Goal: Check status: Check status

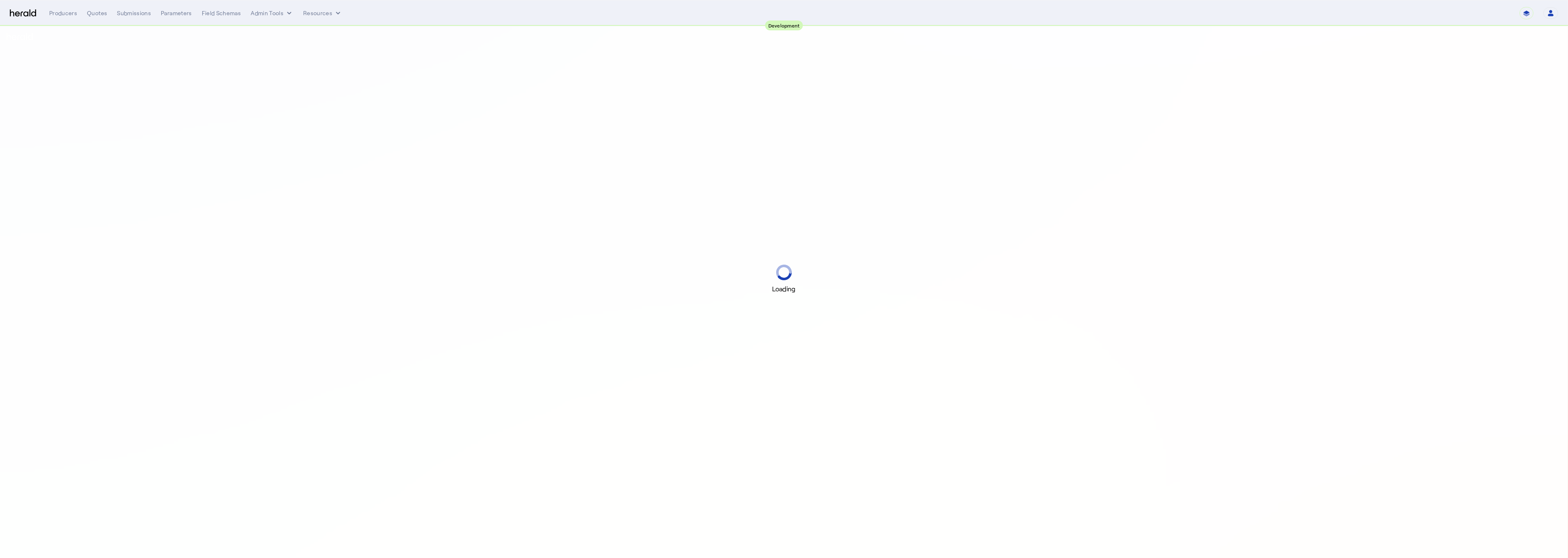
select select "pfm_2v8p_herald_api"
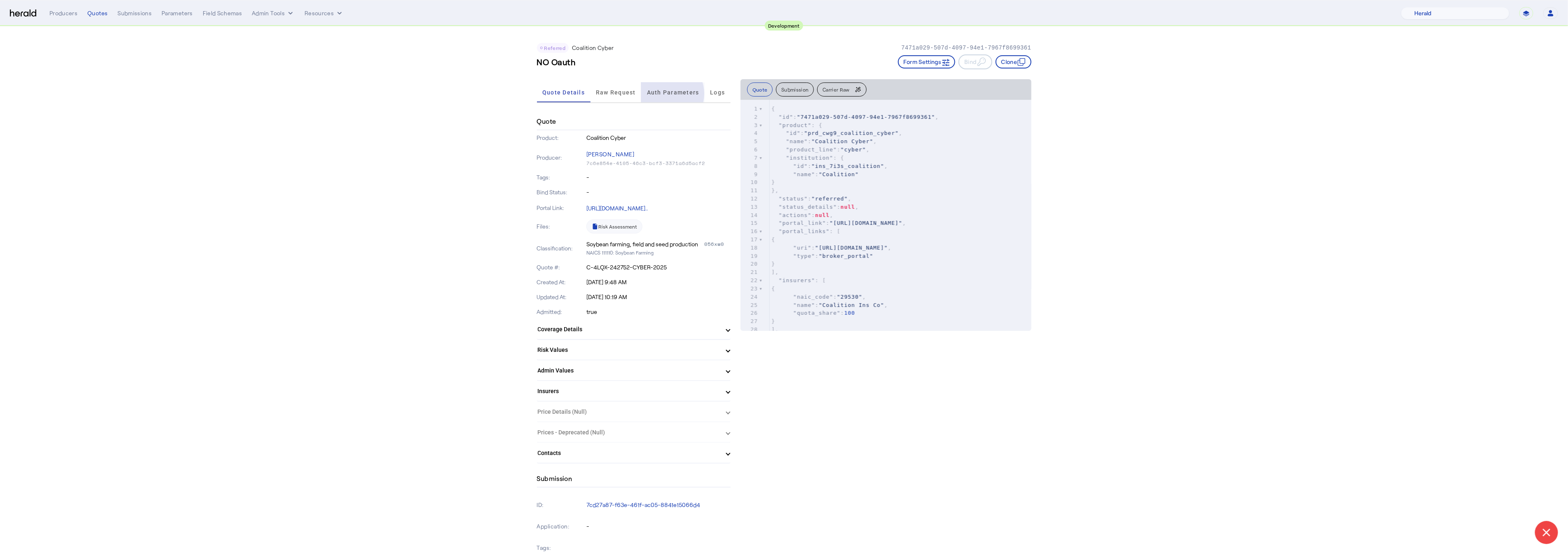
click at [665, 93] on span "Auth Parameters" at bounding box center [673, 92] width 52 height 6
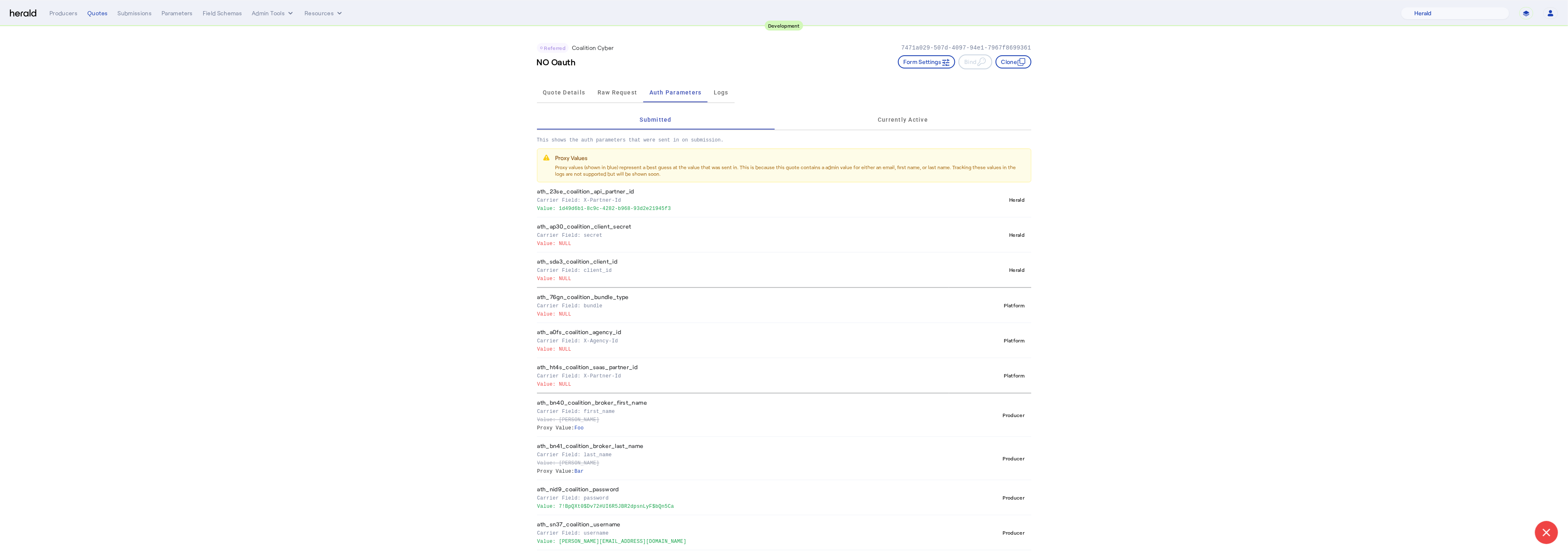
scroll to position [41, 0]
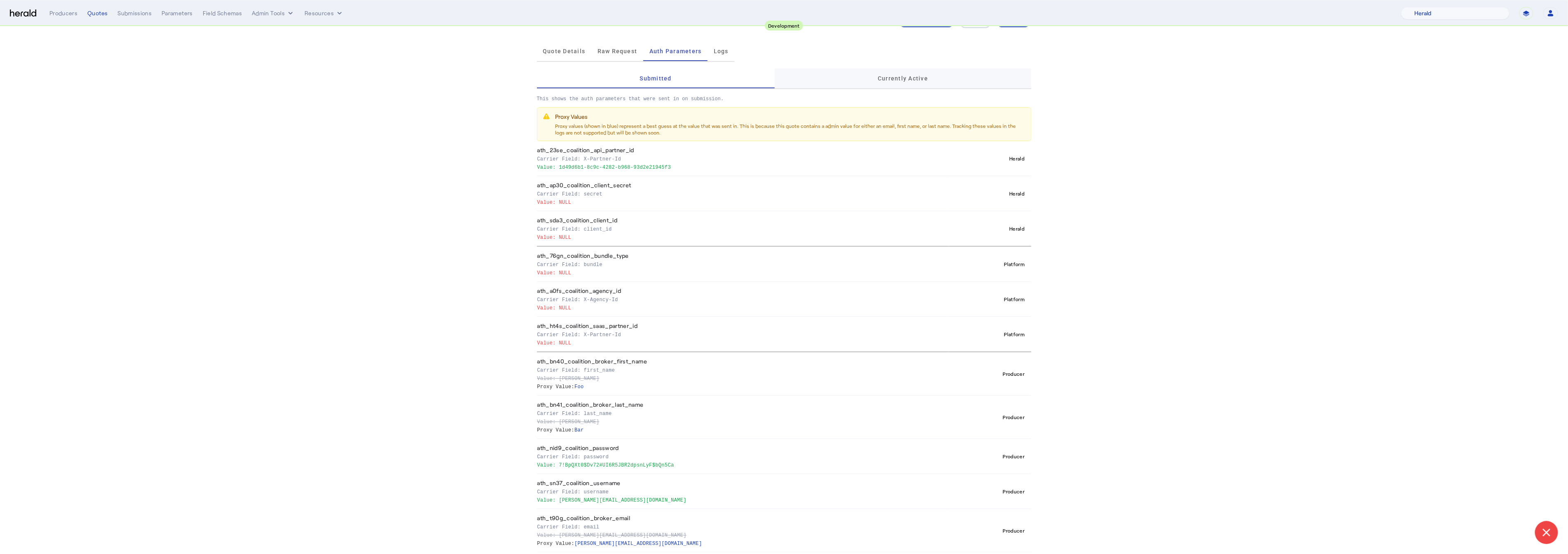
click at [863, 78] on div "Currently Active" at bounding box center [902, 78] width 256 height 20
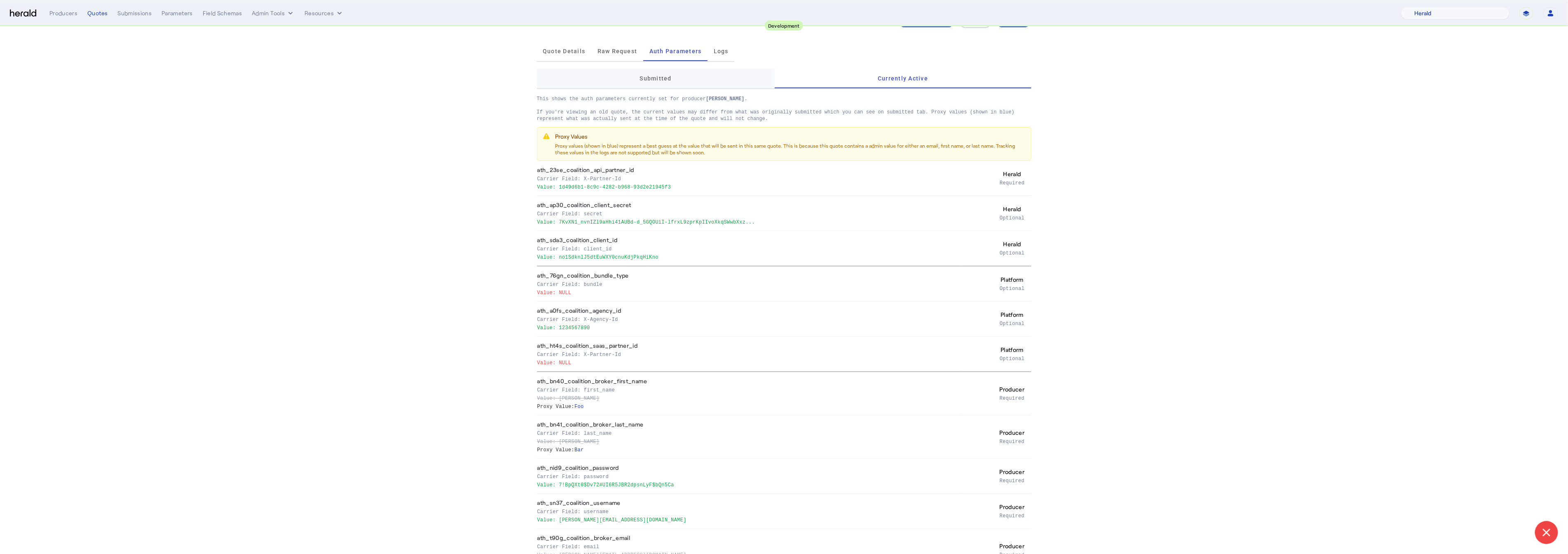
click at [720, 74] on div "Submitted" at bounding box center [656, 78] width 238 height 20
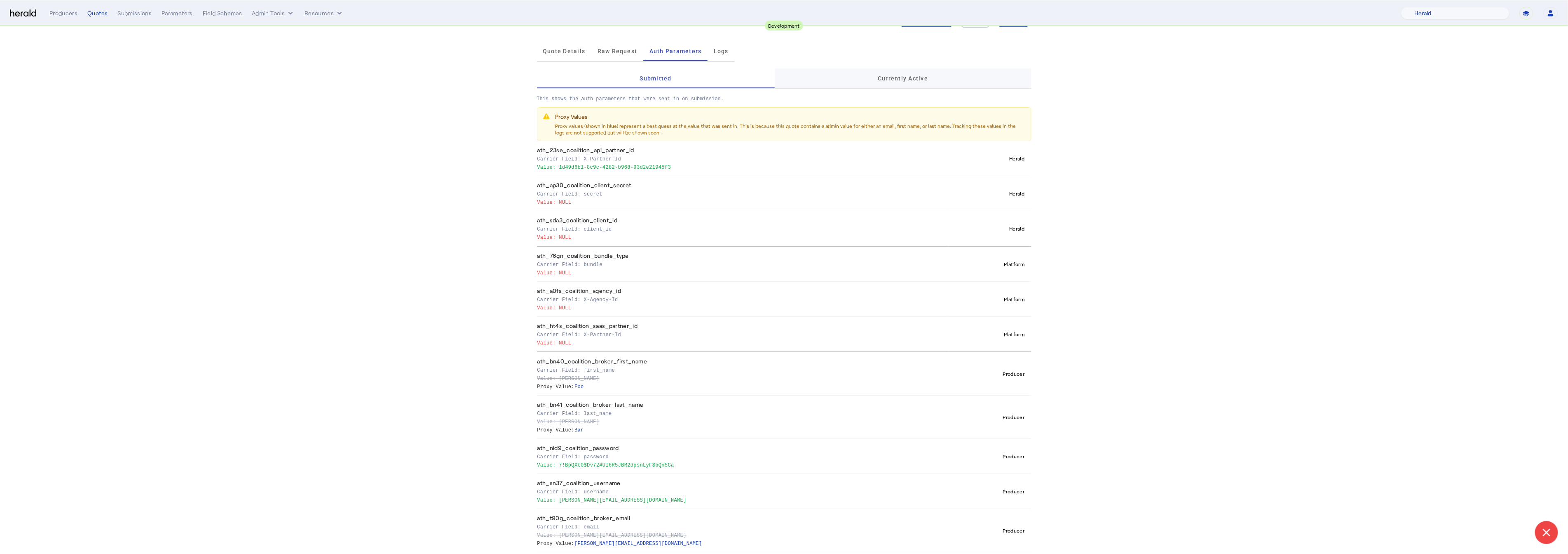
click at [875, 77] on div "Currently Active" at bounding box center [902, 78] width 256 height 20
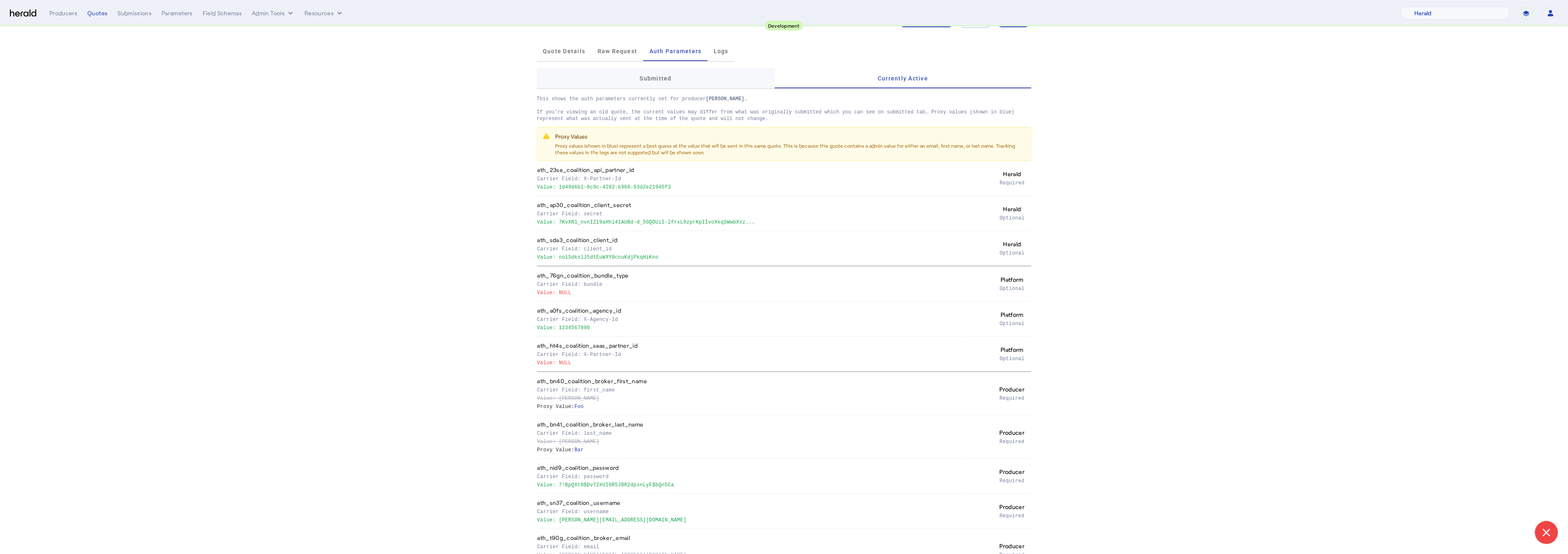
click at [719, 77] on div "Submitted" at bounding box center [656, 78] width 238 height 20
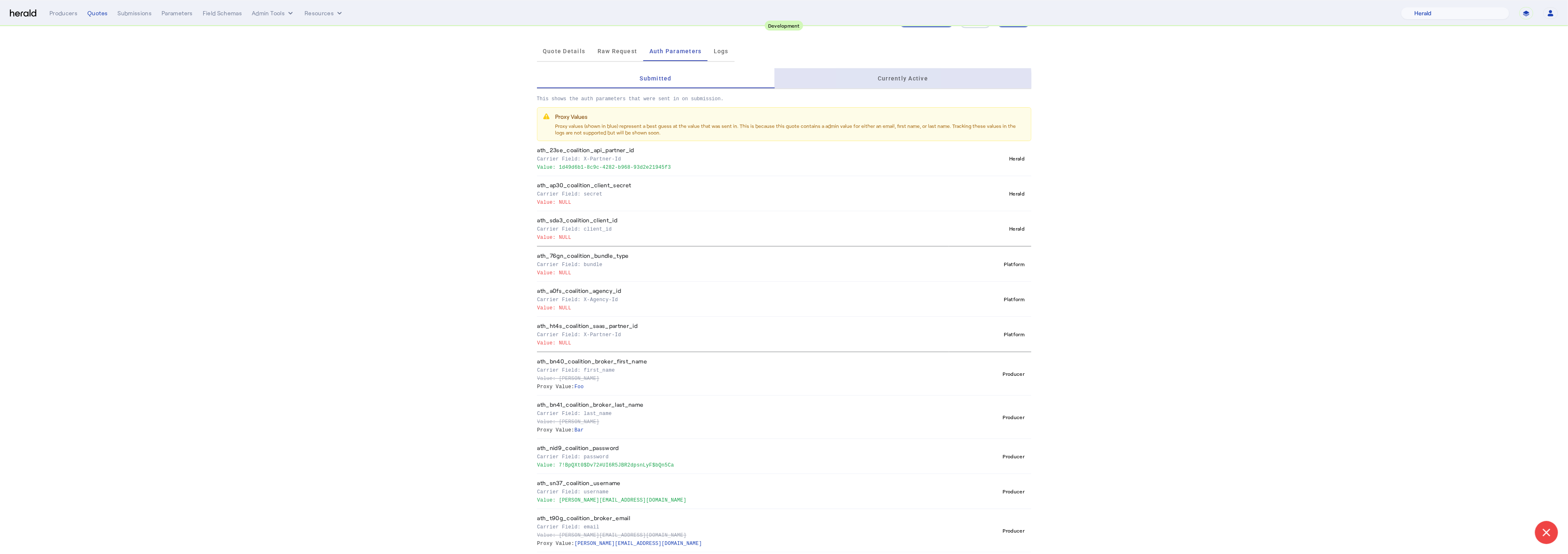
click at [885, 82] on span "Currently Active" at bounding box center [902, 78] width 50 height 20
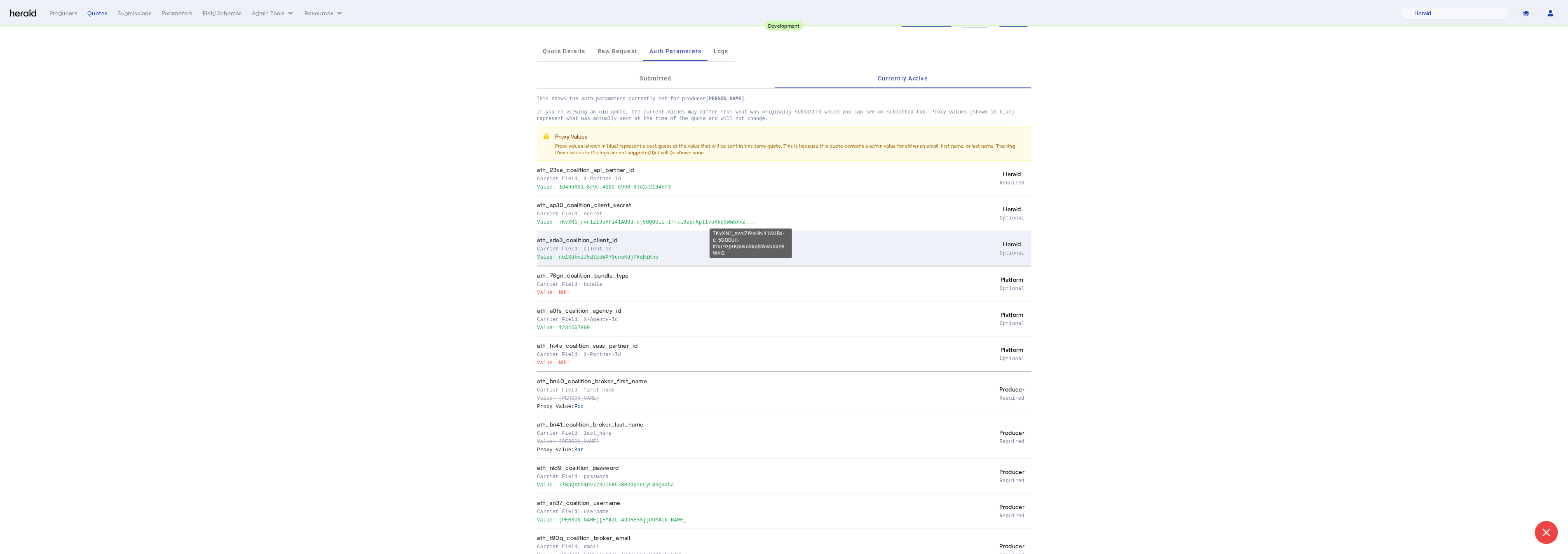
scroll to position [61, 0]
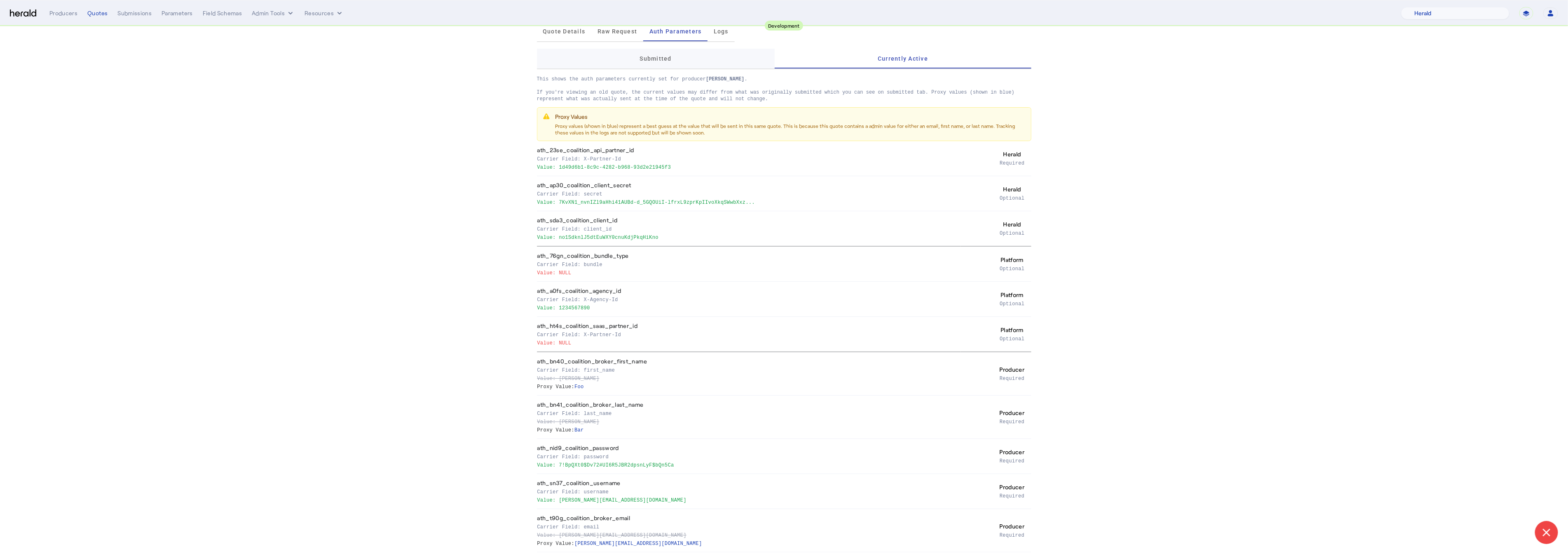
click at [749, 54] on div "Submitted" at bounding box center [656, 59] width 238 height 20
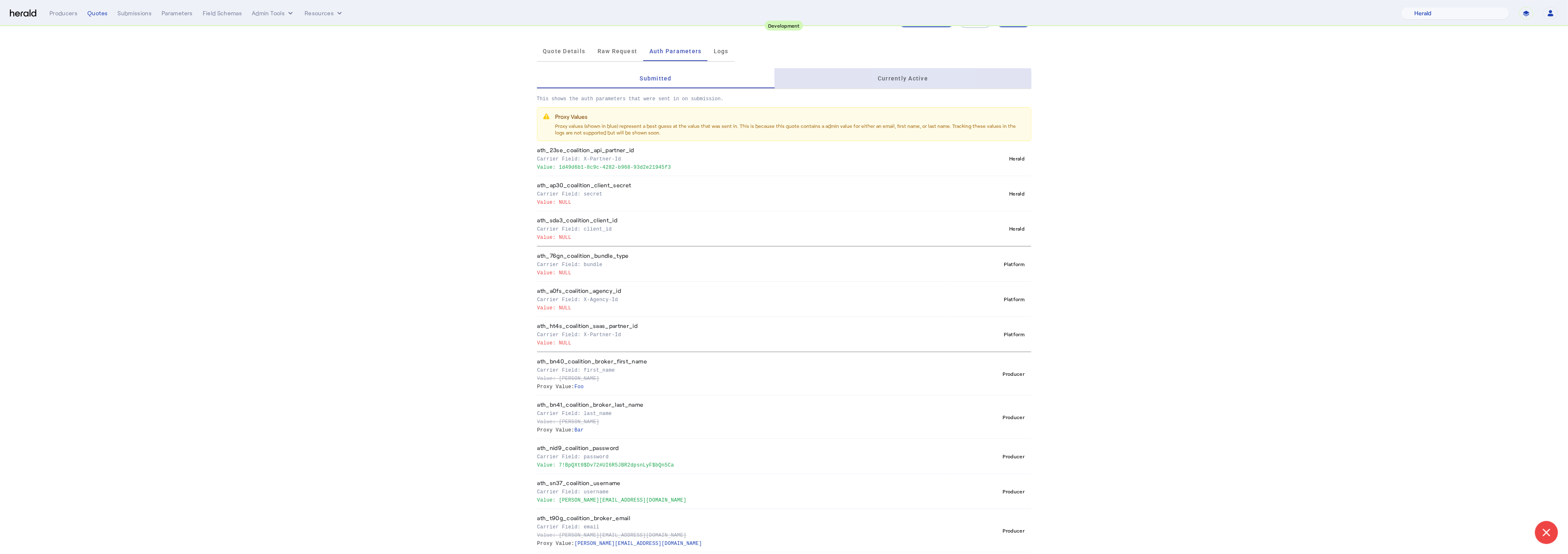
click at [902, 81] on span "Currently Active" at bounding box center [902, 78] width 50 height 20
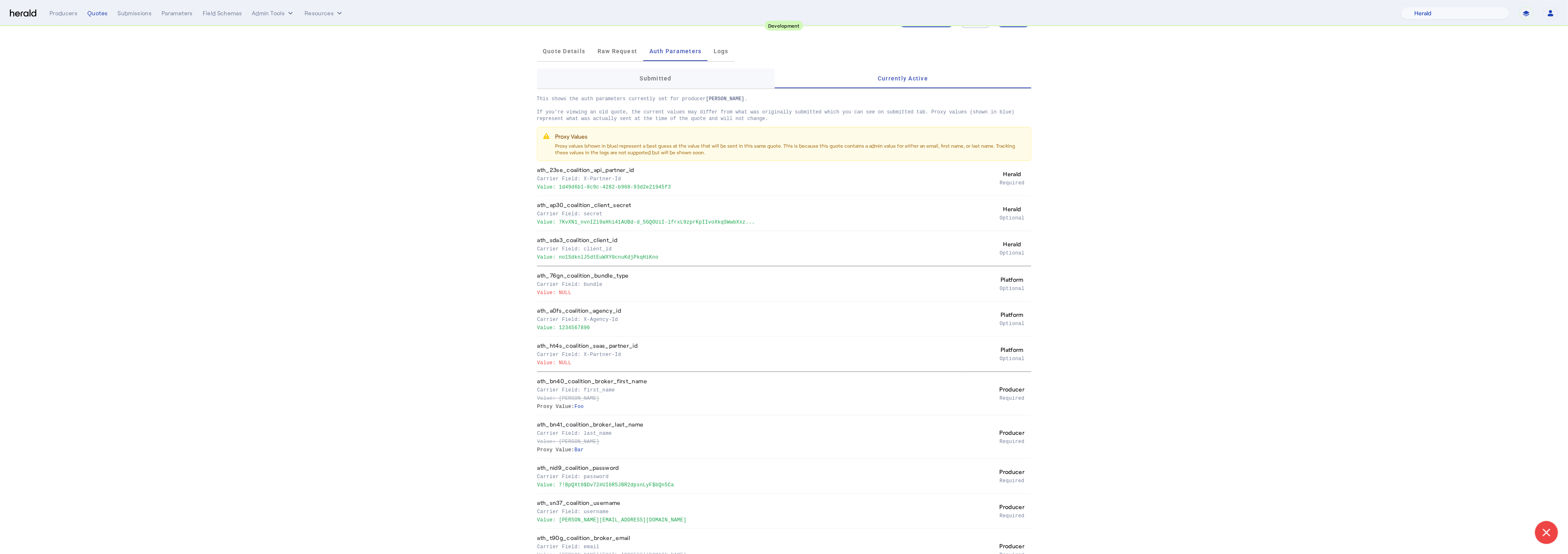
click at [723, 81] on div "Submitted" at bounding box center [656, 78] width 238 height 20
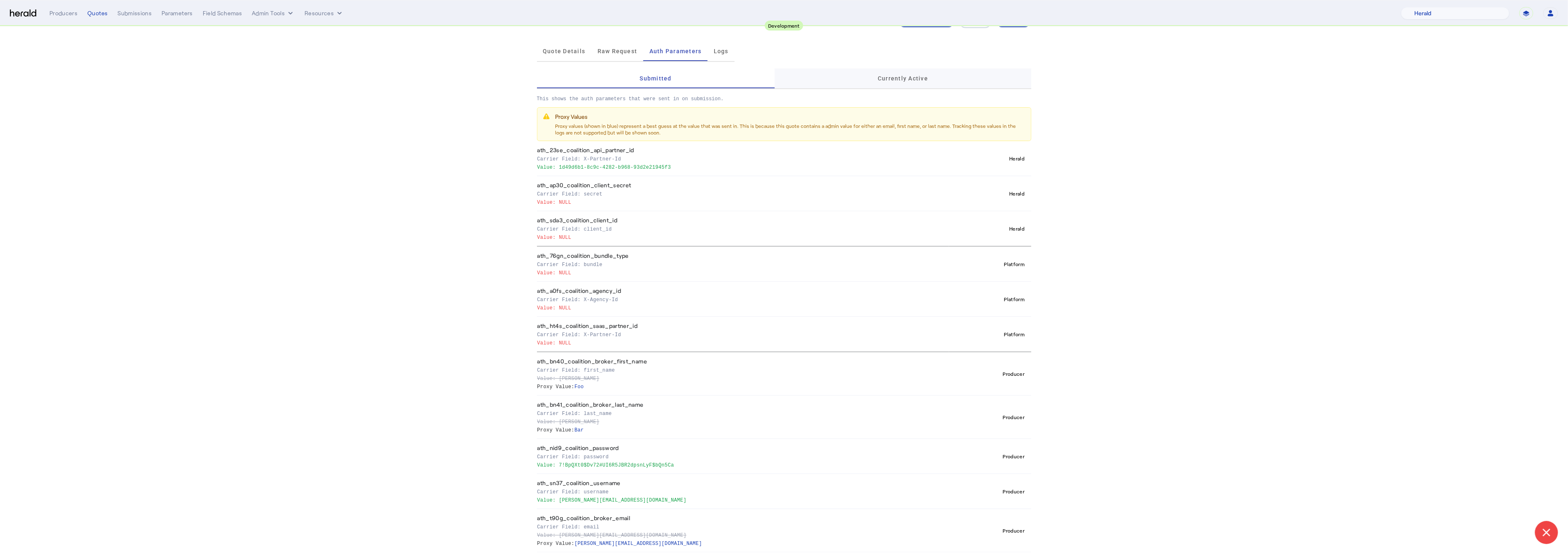
click at [888, 83] on span "Currently Active" at bounding box center [902, 78] width 50 height 20
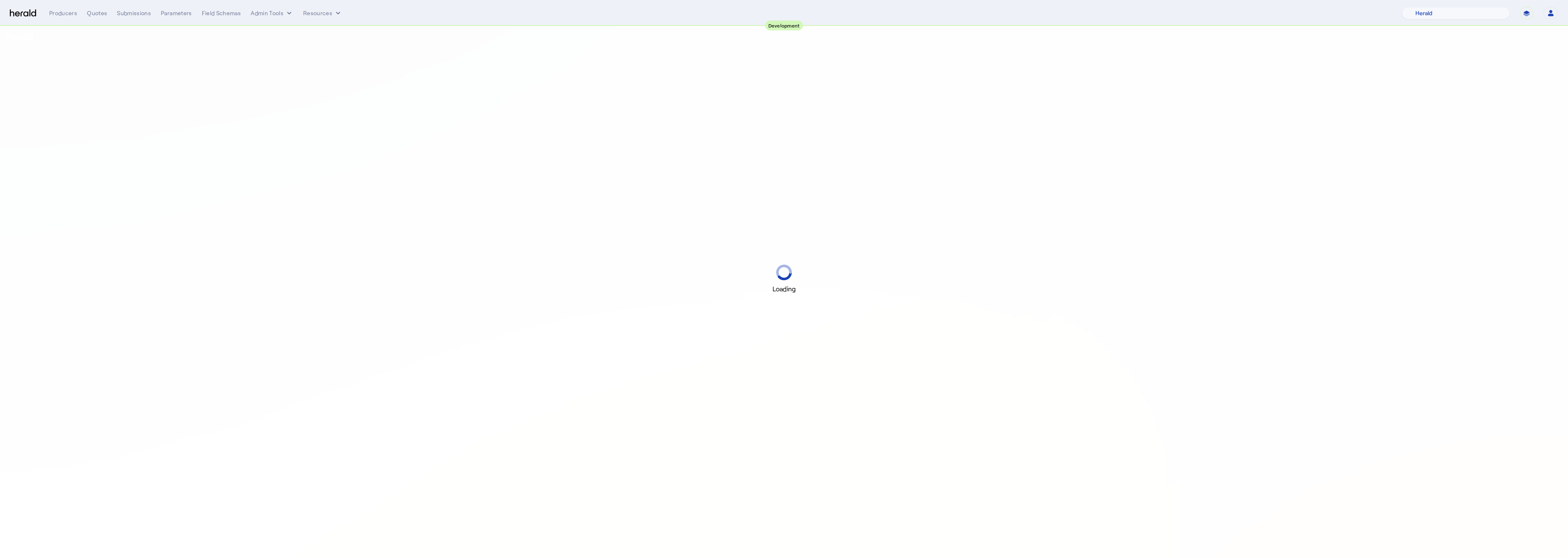
select select "pfm_2v8p_herald_api"
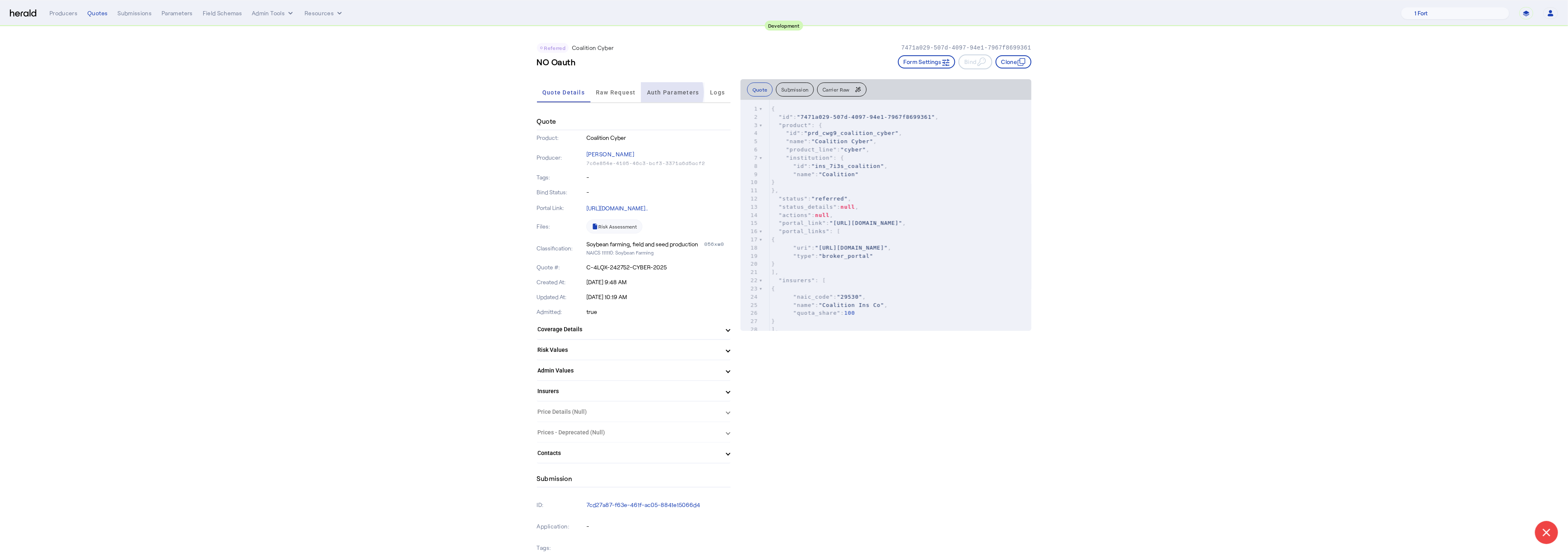
click at [659, 92] on span "Auth Parameters" at bounding box center [673, 92] width 52 height 6
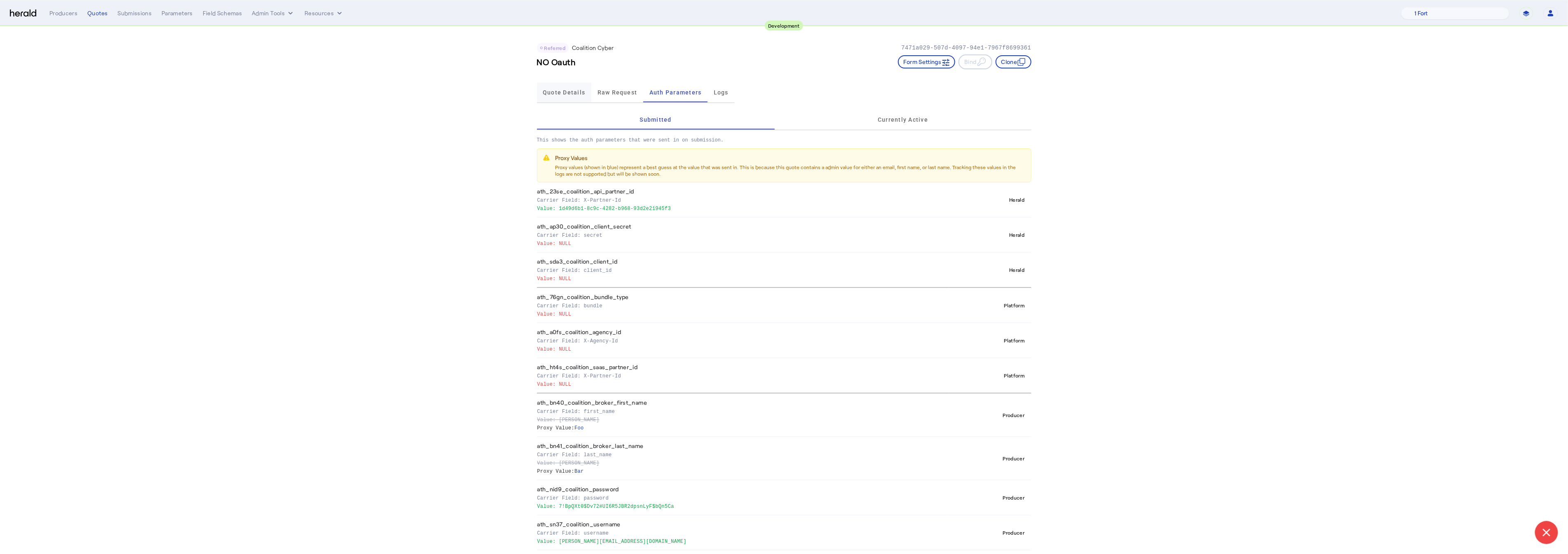
click at [550, 87] on span "Quote Details" at bounding box center [564, 92] width 43 height 20
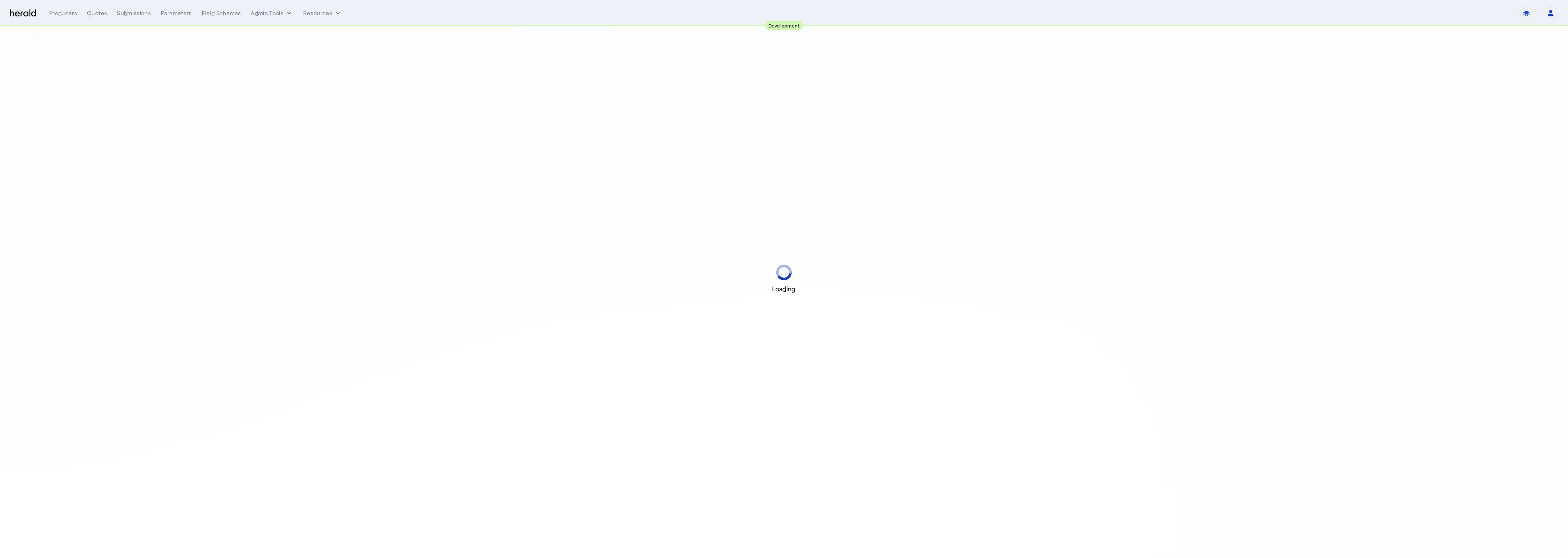
select select "pfm_2v8p_herald_api"
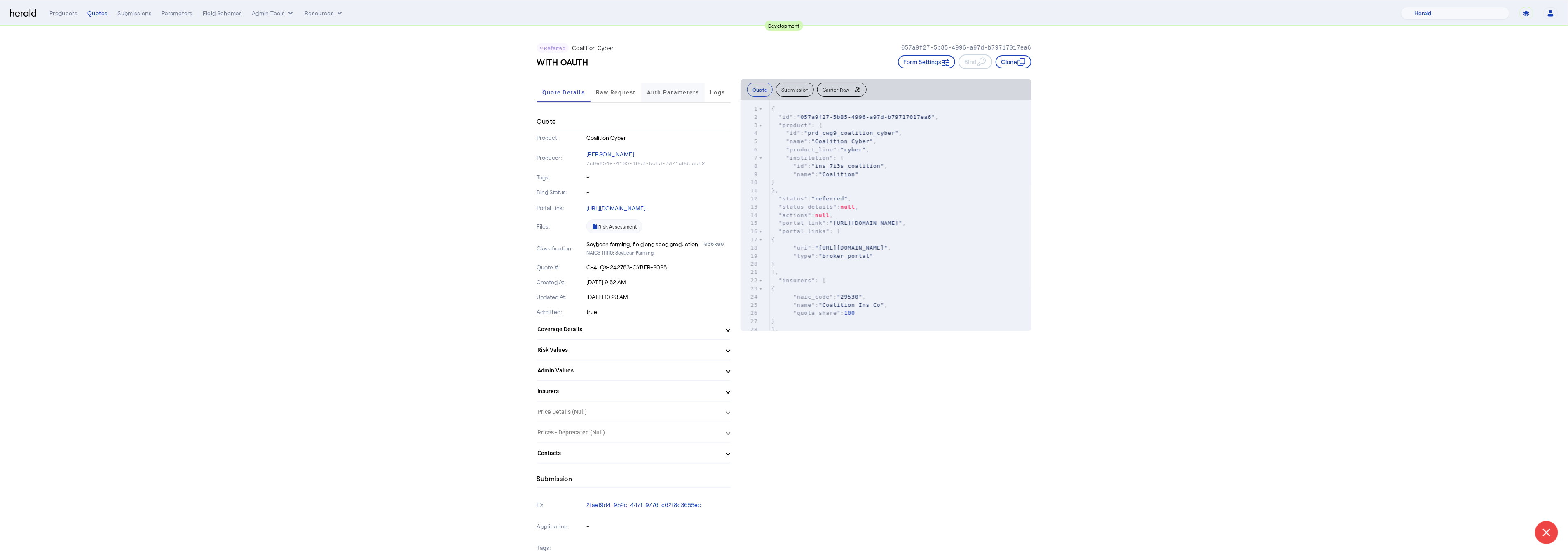
click at [672, 91] on span "Auth Parameters" at bounding box center [673, 92] width 52 height 6
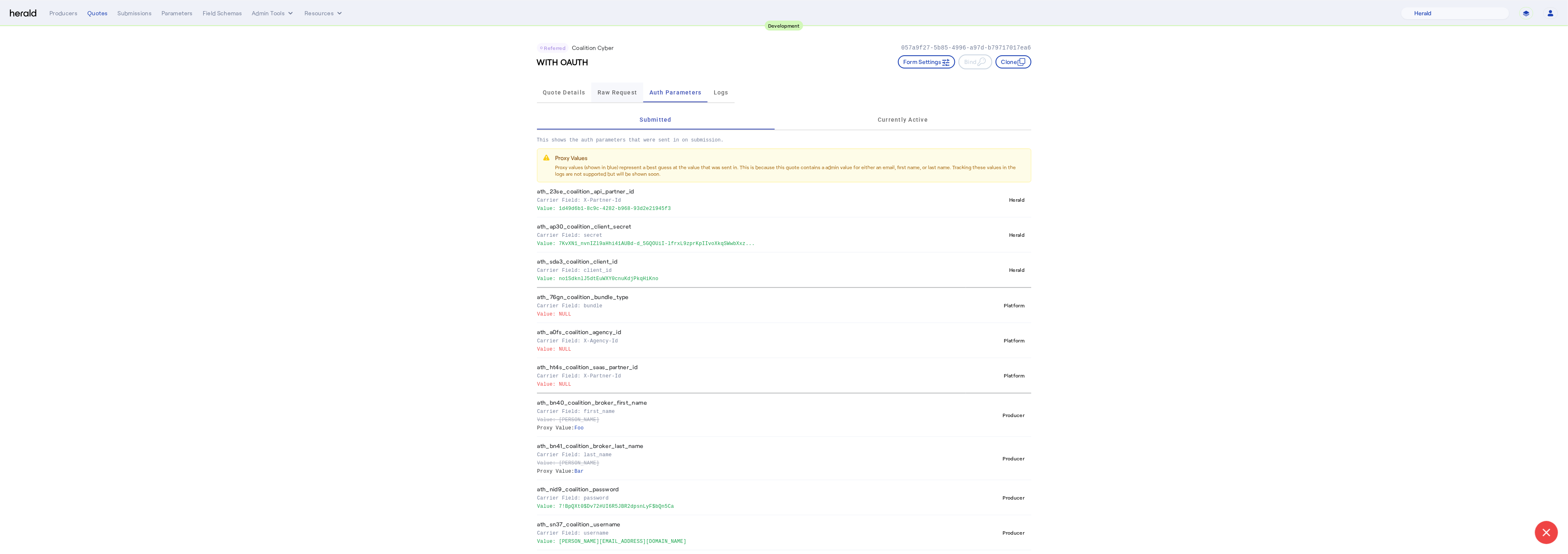
click at [608, 86] on span "Raw Request" at bounding box center [617, 92] width 40 height 20
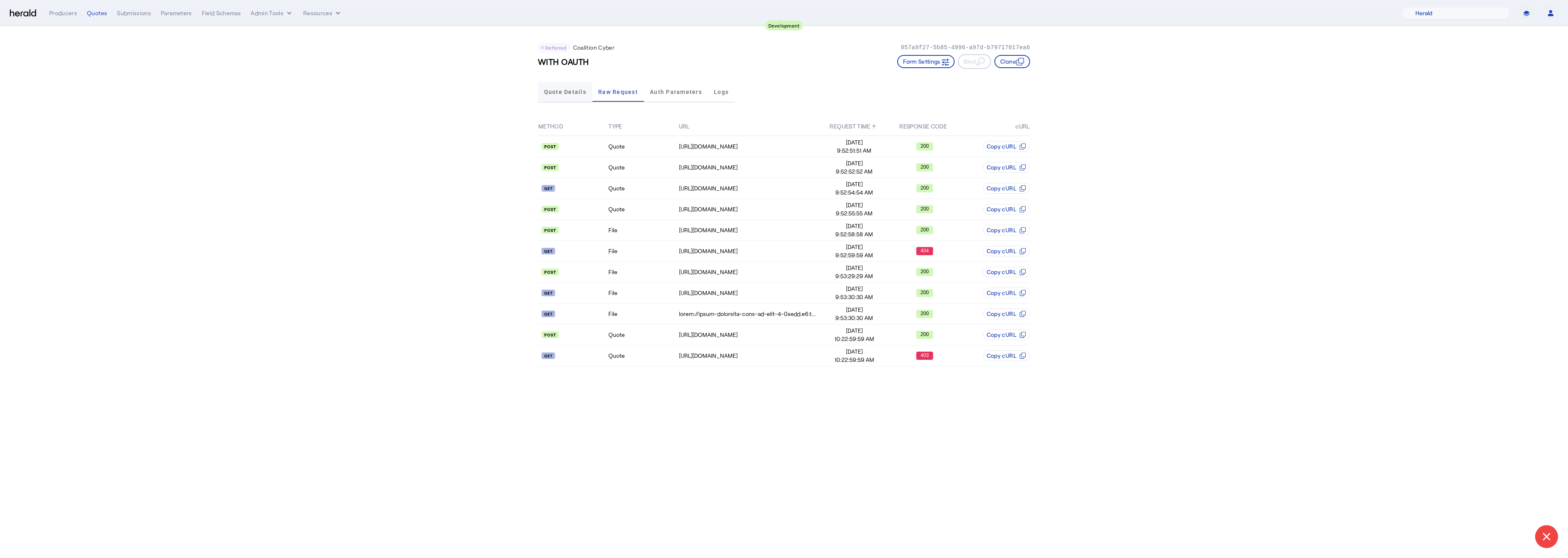
click at [551, 86] on span "Quote Details" at bounding box center [565, 91] width 43 height 20
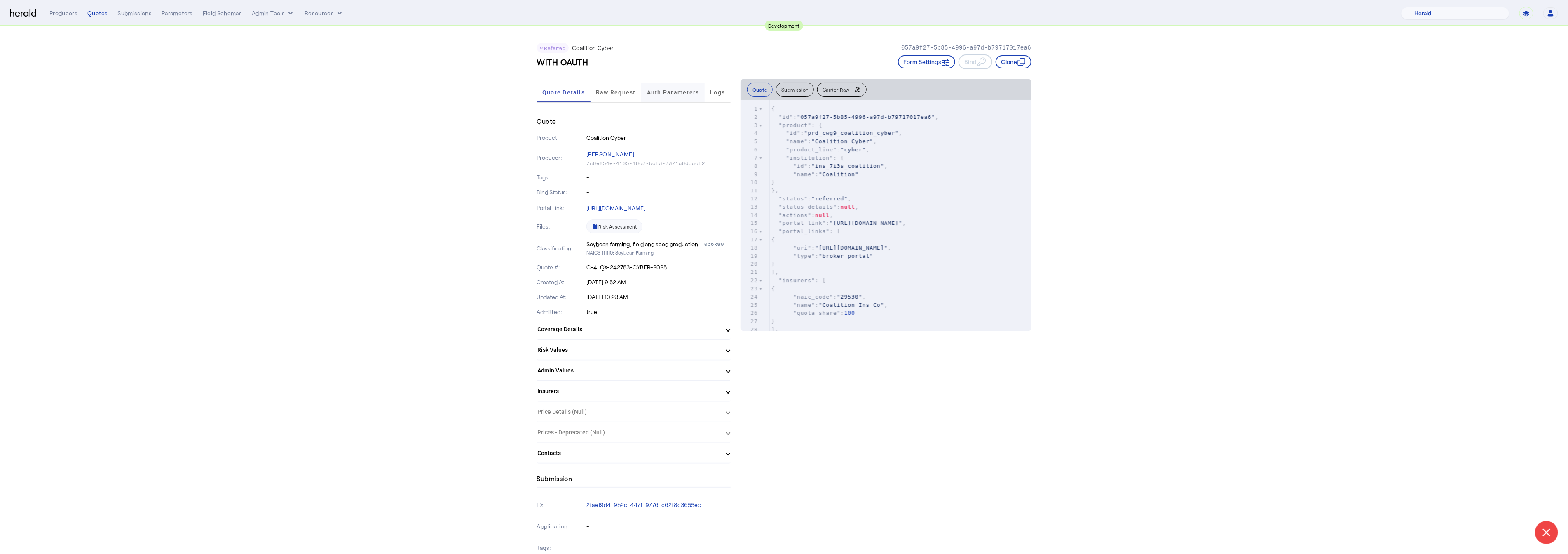
click at [686, 89] on span "Auth Parameters" at bounding box center [673, 92] width 52 height 6
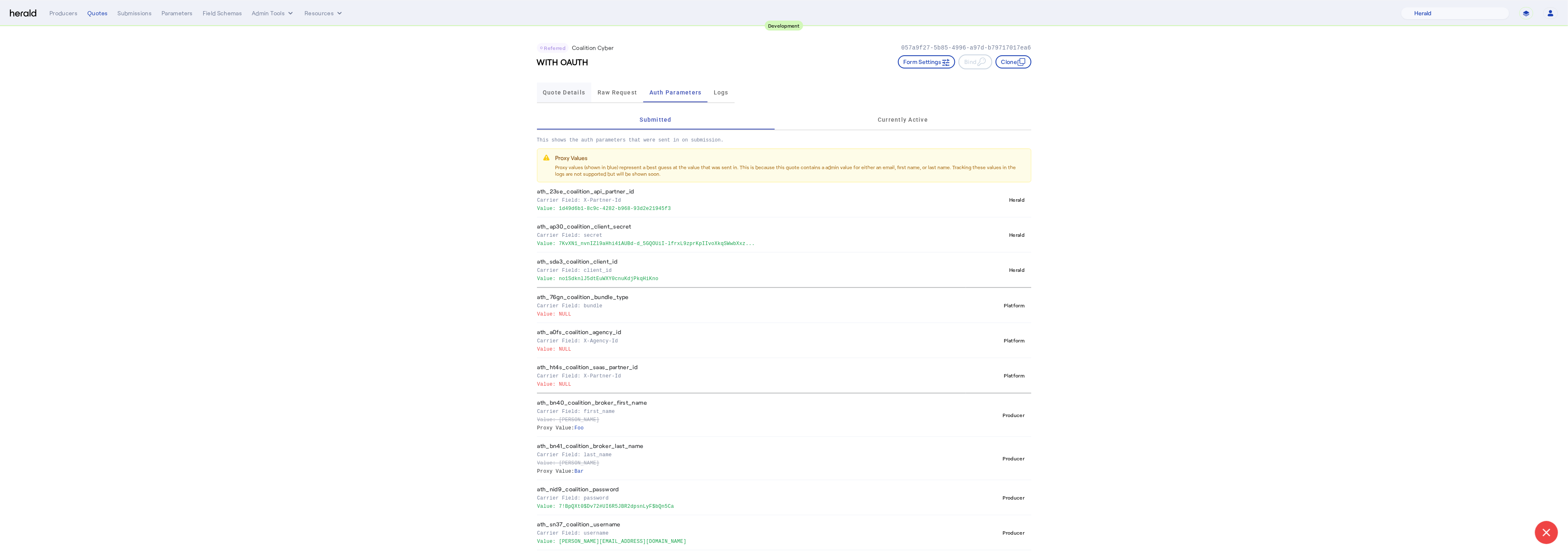
click at [563, 89] on span "Quote Details" at bounding box center [564, 92] width 43 height 6
